Goal: Check status: Check status

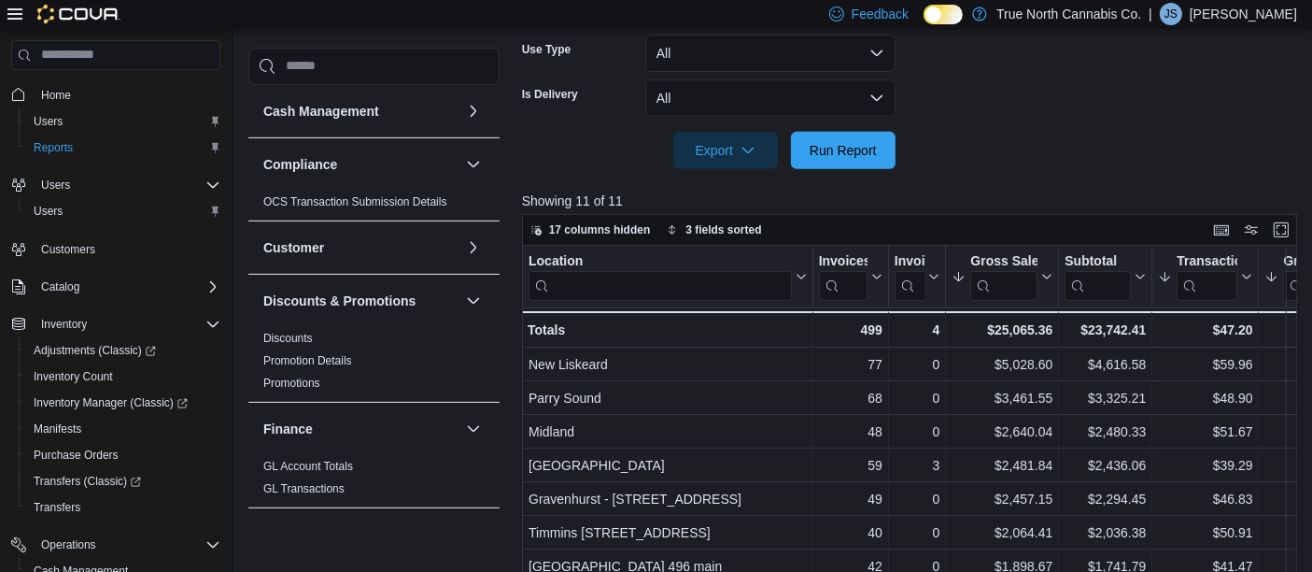
scroll to position [893, 0]
